Goal: Transaction & Acquisition: Subscribe to service/newsletter

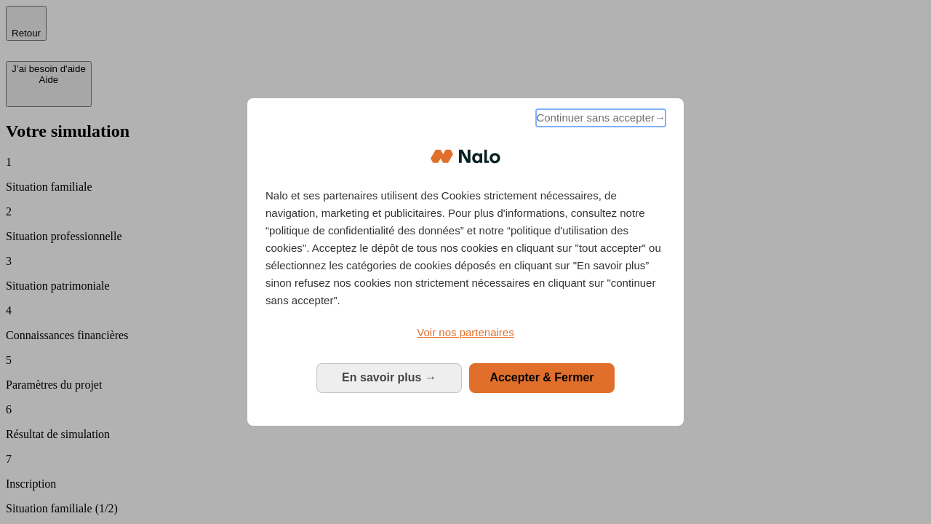
click at [599, 120] on span "Continuer sans accepter →" at bounding box center [601, 117] width 130 height 17
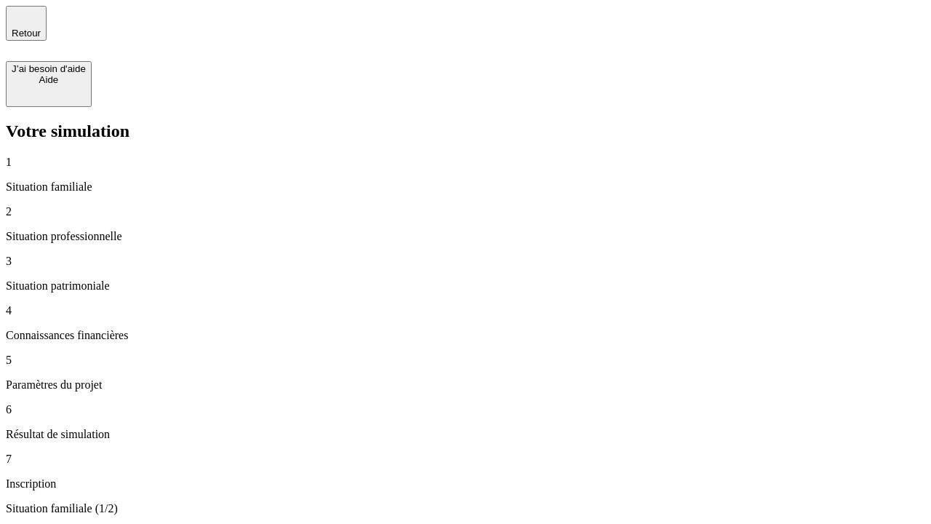
type input "30 000"
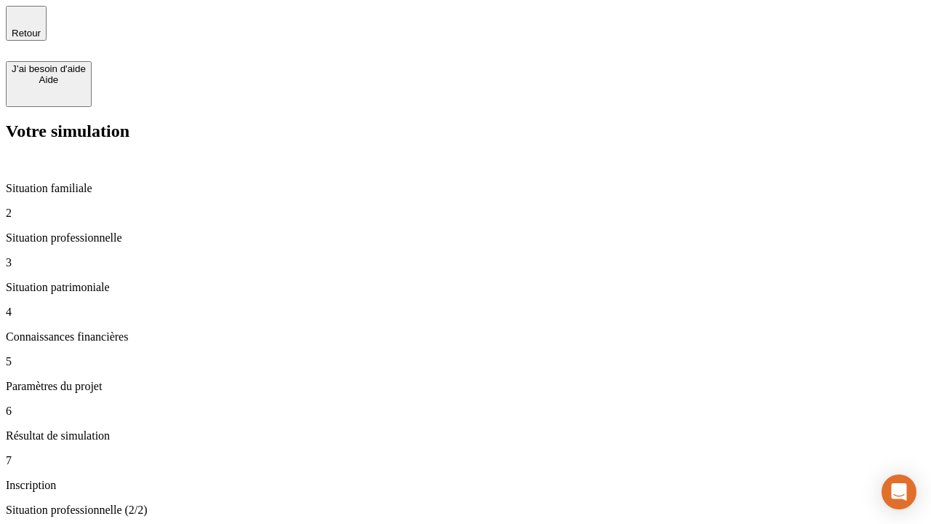
type input "40 000"
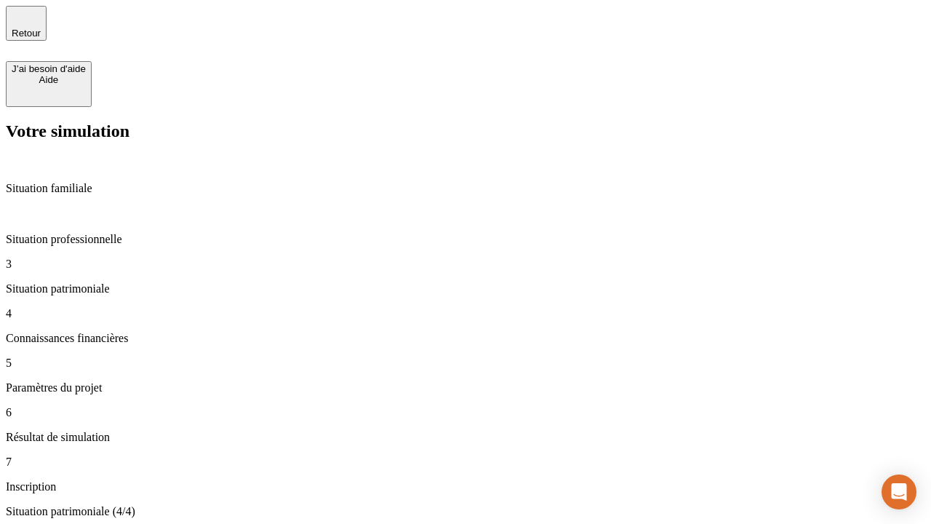
type input "1 100"
type input "20"
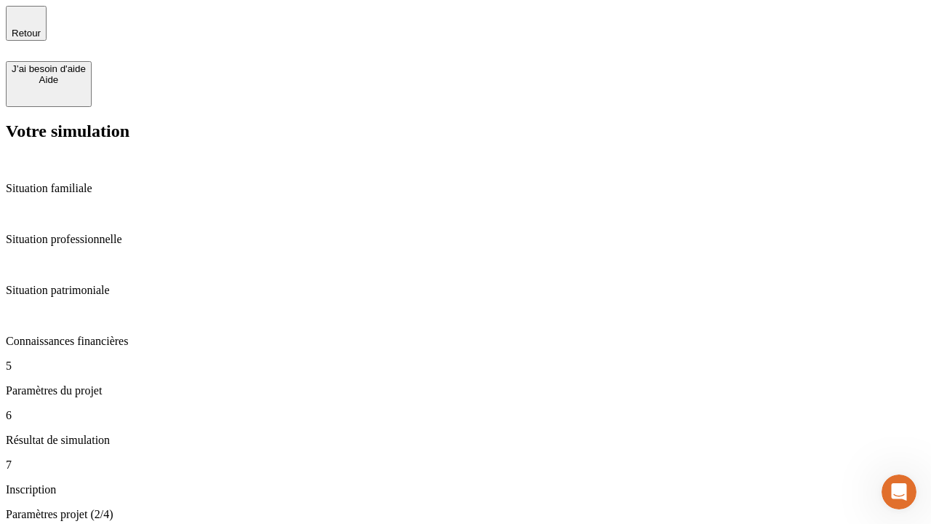
type input "40"
type input "50 000"
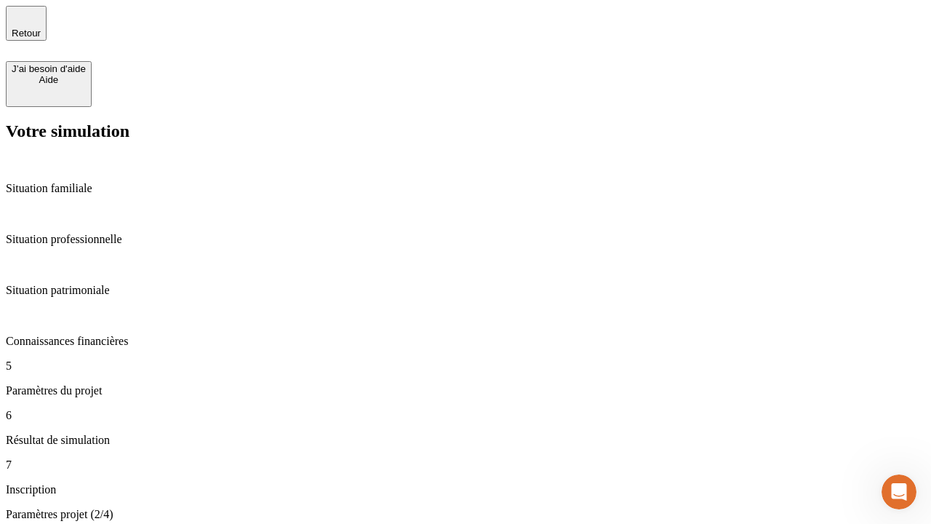
type input "640"
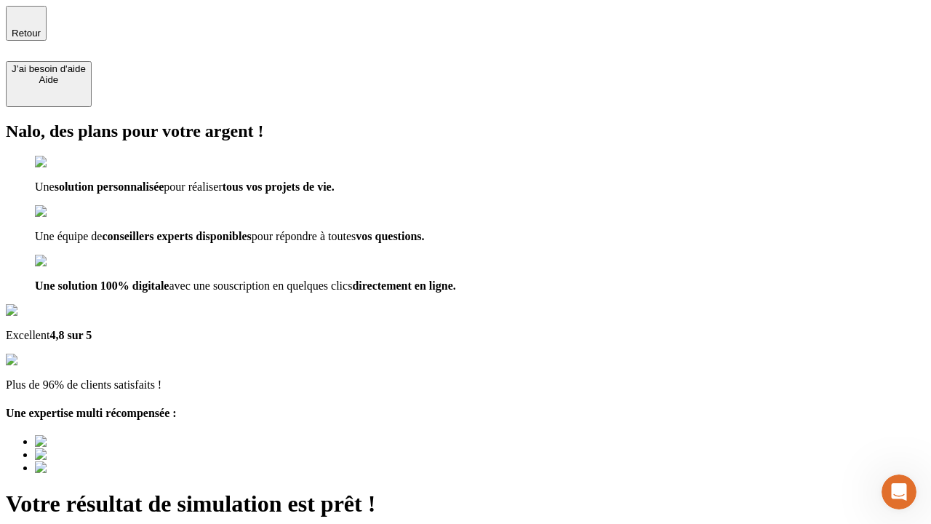
type input "[EMAIL_ADDRESS][DOMAIN_NAME]"
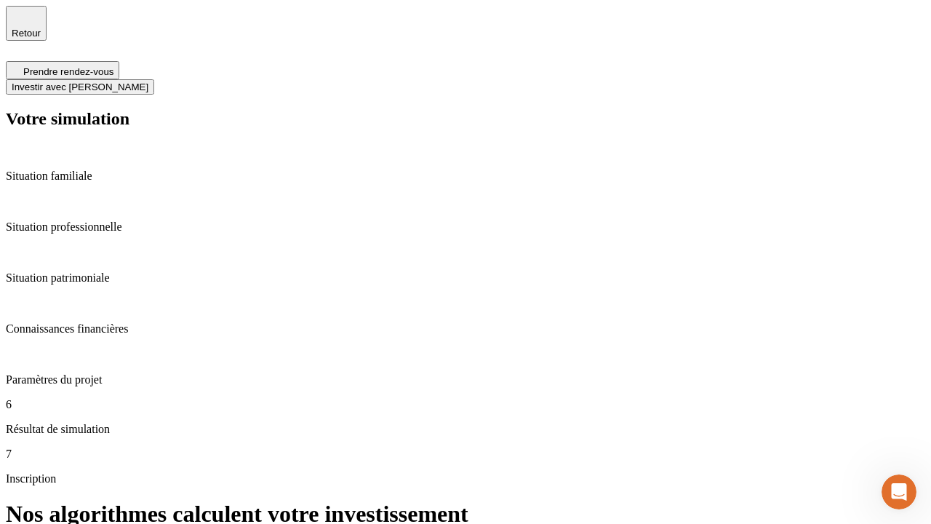
scroll to position [6, 0]
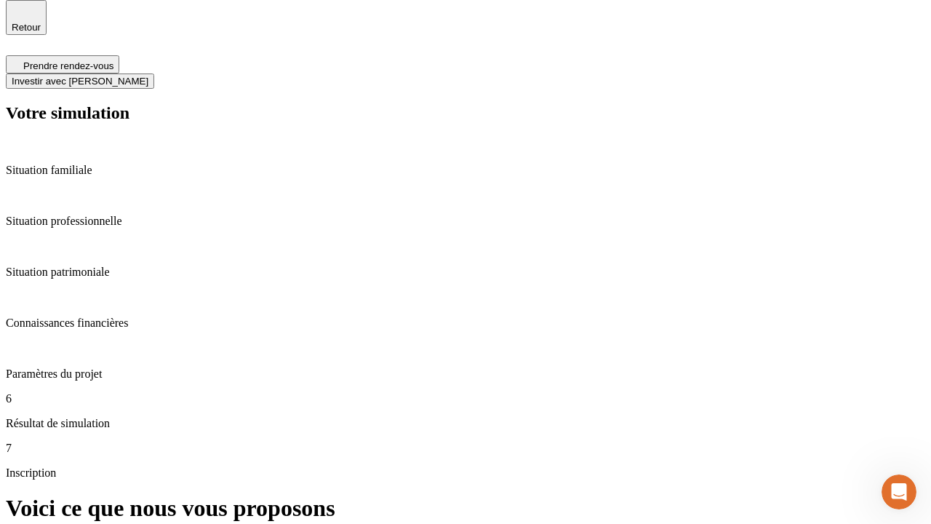
click at [148, 76] on span "Investir avec [PERSON_NAME]" at bounding box center [80, 81] width 137 height 11
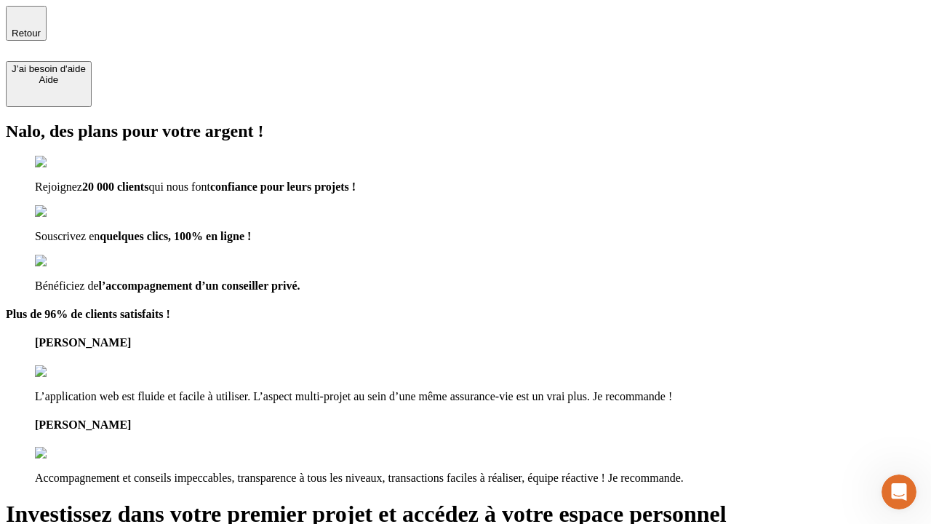
type input "[EMAIL_ADDRESS][DOMAIN_NAME]"
